Goal: Transaction & Acquisition: Purchase product/service

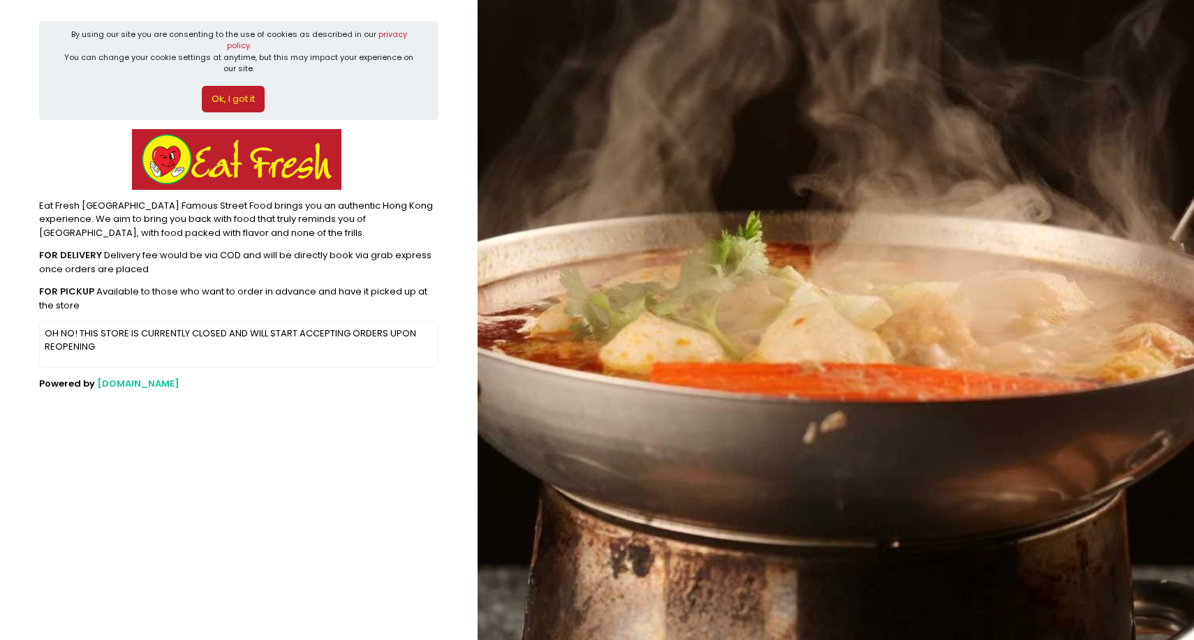
click at [219, 86] on button "Ok, I got it" at bounding box center [233, 99] width 63 height 27
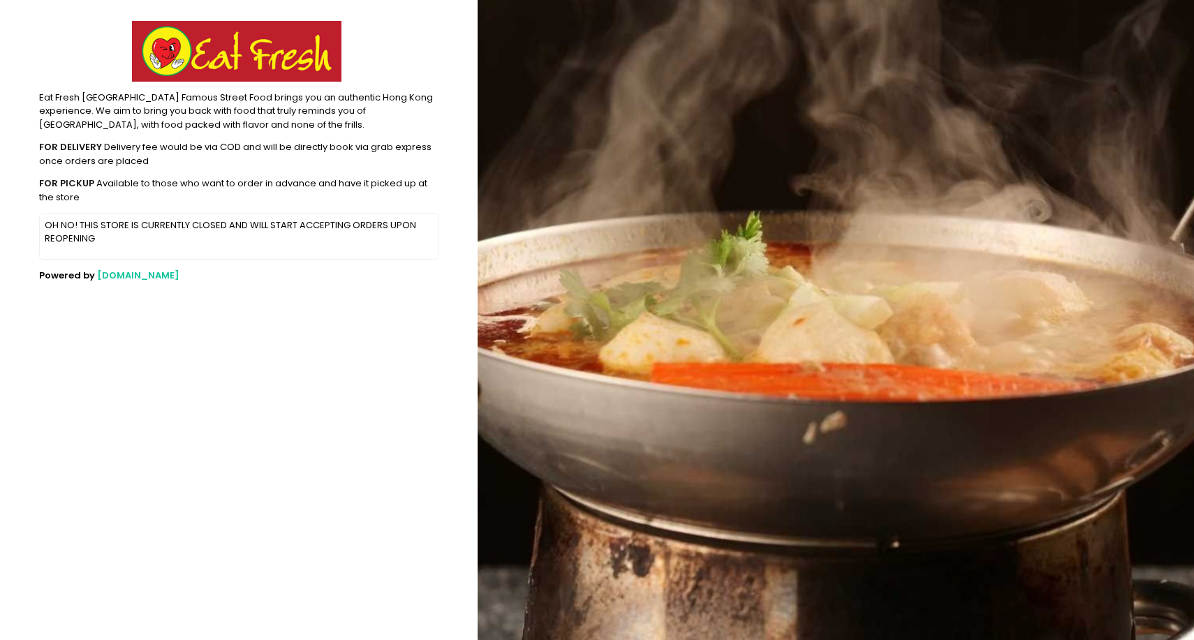
click at [149, 195] on div "FOR PICKUP Available to those who want to order in advance and have it picked u…" at bounding box center [238, 190] width 399 height 27
click at [135, 179] on div "FOR PICKUP Available to those who want to order in advance and have it picked u…" at bounding box center [238, 190] width 399 height 27
click at [235, 147] on div "FOR DELIVERY Delivery fee would be via COD and will be directly book via grab e…" at bounding box center [238, 153] width 399 height 27
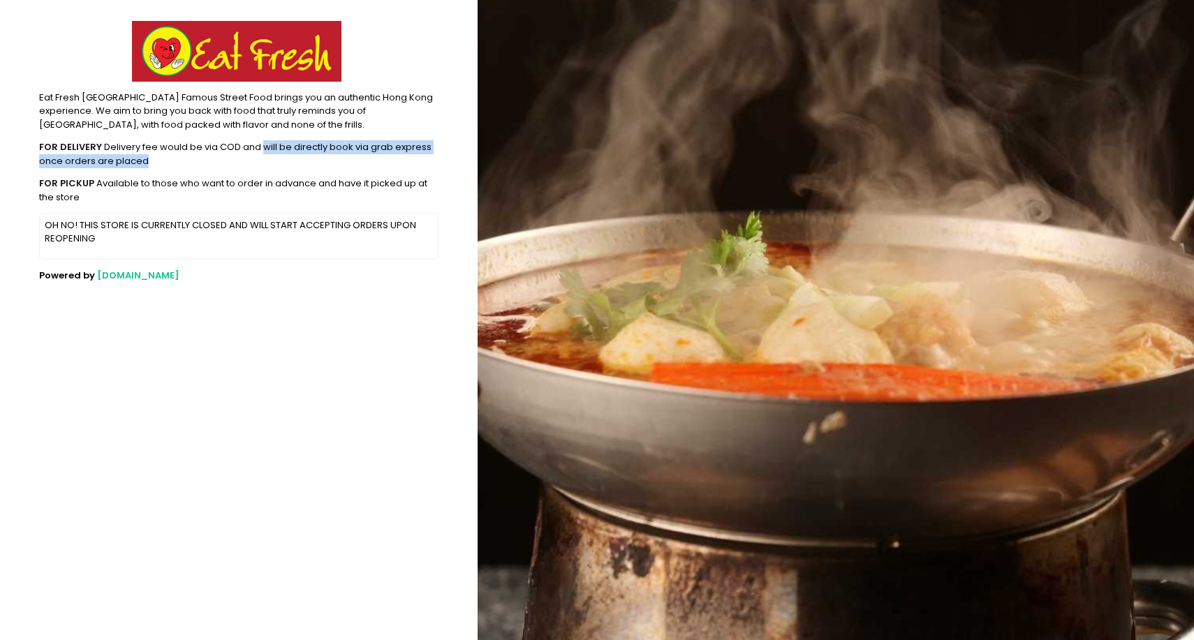
drag, startPoint x: 260, startPoint y: 161, endPoint x: 261, endPoint y: 153, distance: 8.5
click at [261, 153] on div "FOR DELIVERY Delivery fee would be via COD and will be directly book via grab e…" at bounding box center [238, 153] width 399 height 27
click at [255, 212] on section "Eat Fresh [GEOGRAPHIC_DATA] Famous Street Food brings you an authentic Hong Kon…" at bounding box center [239, 320] width 478 height 640
